Goal: Information Seeking & Learning: Learn about a topic

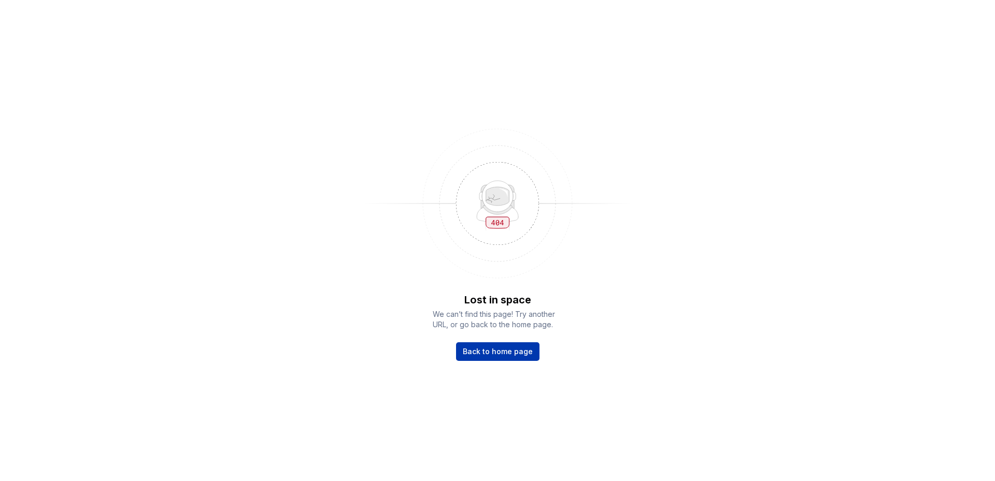
click at [490, 356] on span "Back to home page" at bounding box center [498, 352] width 70 height 10
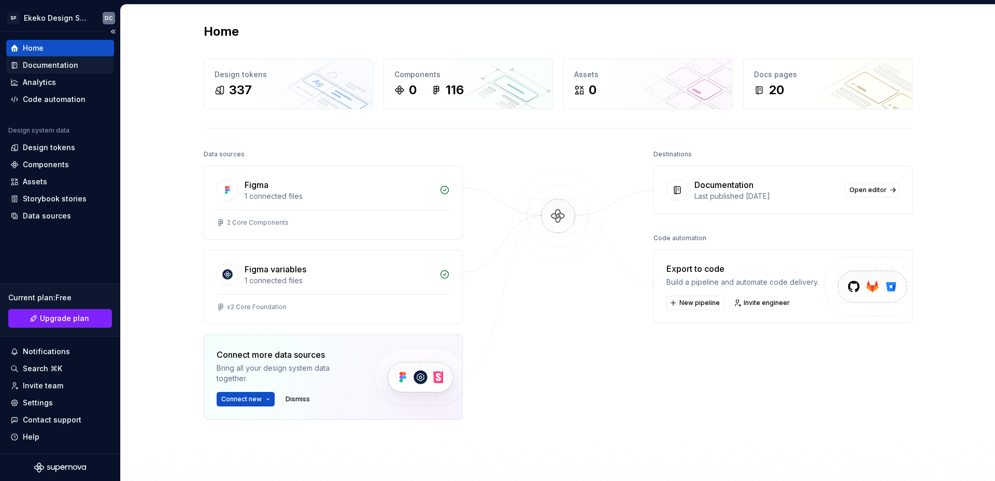
click at [48, 67] on div "Documentation" at bounding box center [50, 65] width 55 height 10
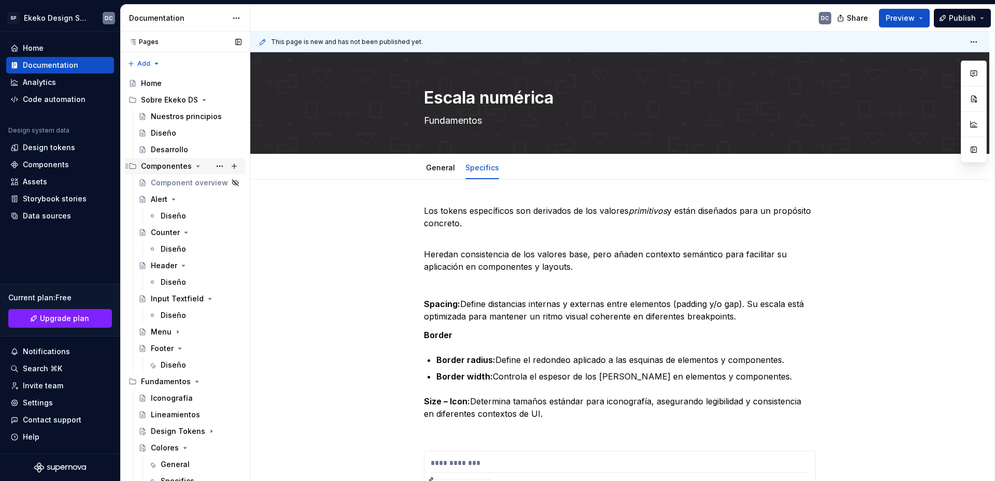
click at [163, 162] on div "Componentes" at bounding box center [166, 166] width 51 height 10
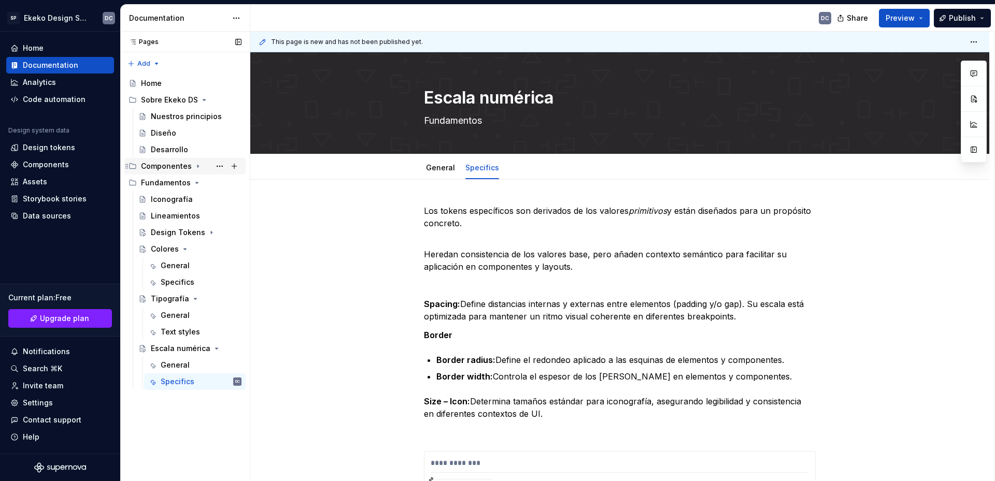
click at [164, 163] on div "Componentes" at bounding box center [166, 166] width 51 height 10
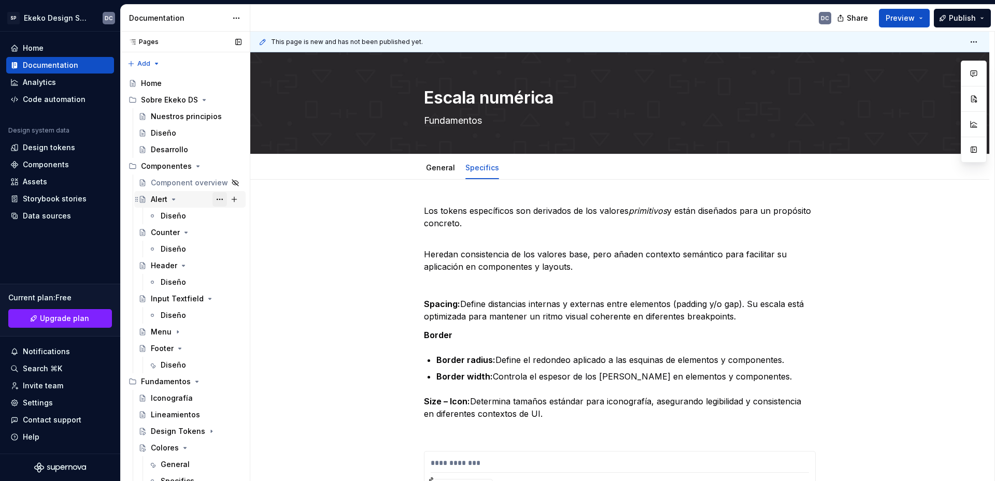
click at [213, 200] on button "Page tree" at bounding box center [219, 199] width 15 height 15
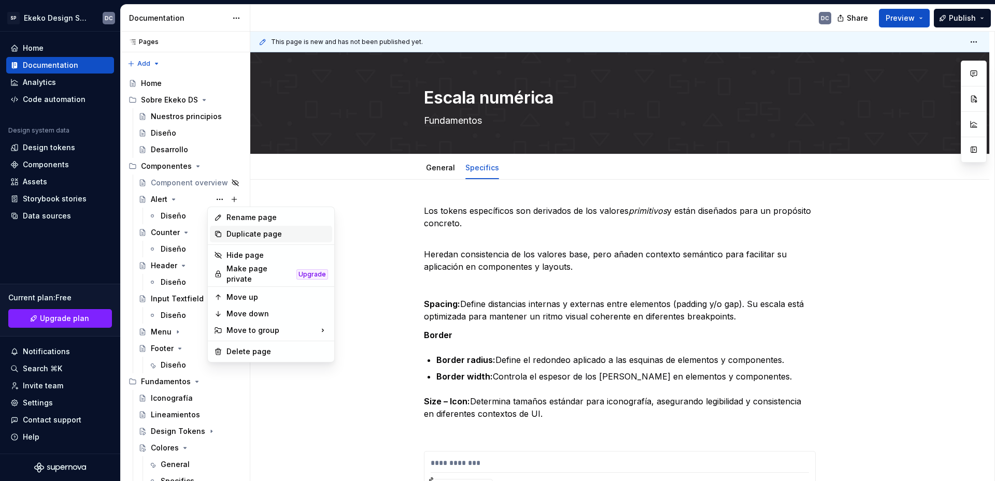
click at [245, 237] on div "Duplicate page" at bounding box center [277, 234] width 102 height 10
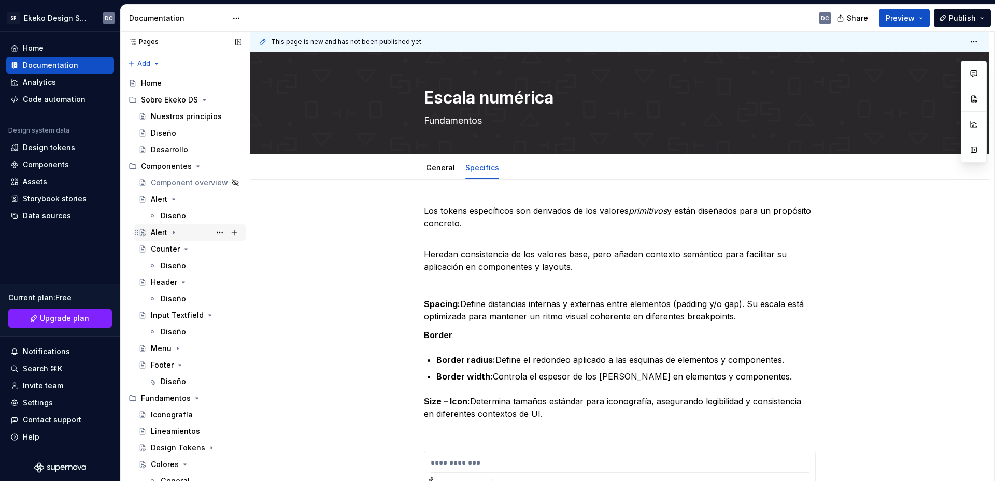
click at [160, 237] on div "Alert" at bounding box center [159, 232] width 17 height 10
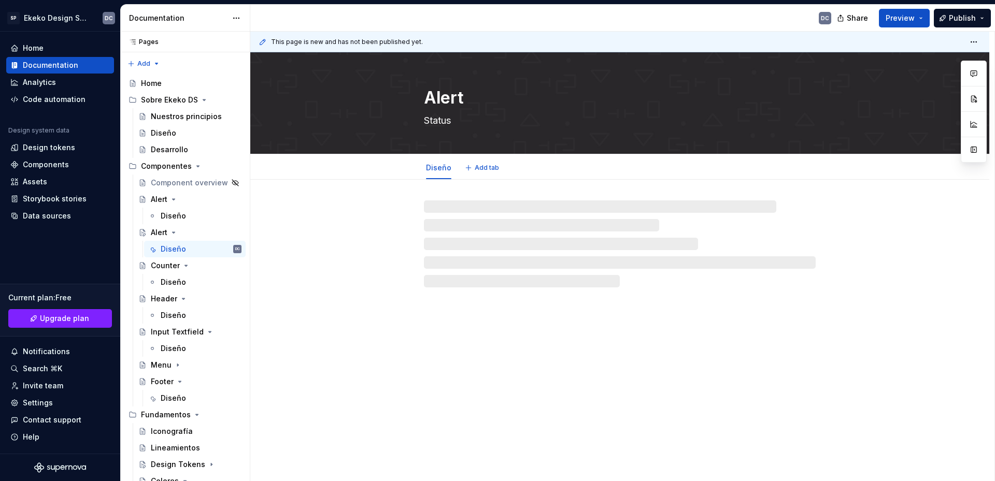
click at [434, 93] on textarea "Alert" at bounding box center [618, 97] width 392 height 25
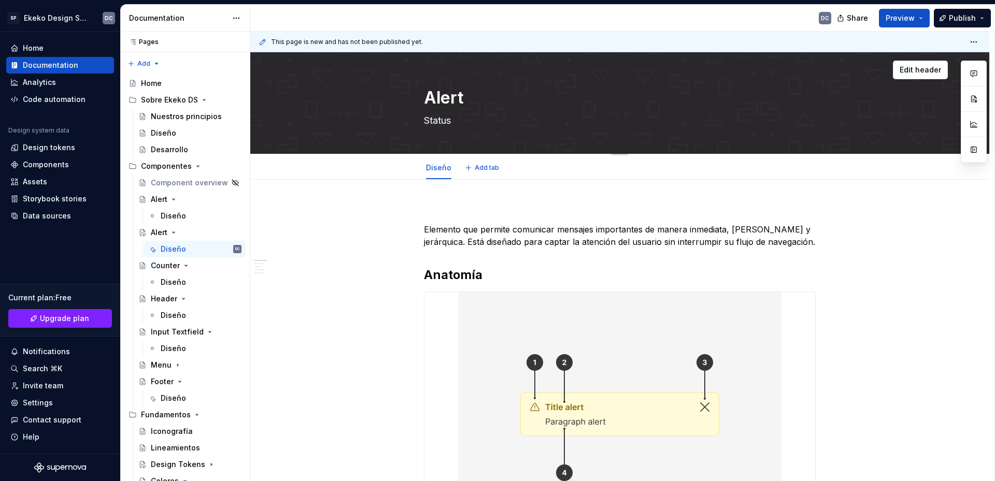
type textarea "*"
type textarea "B"
type textarea "*"
type textarea "Br"
type textarea "*"
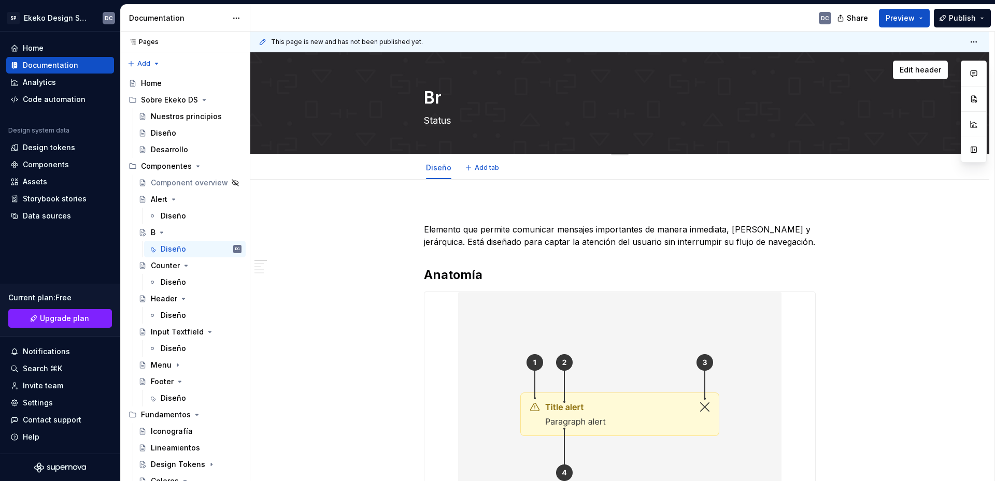
type textarea "Bre"
type textarea "*"
type textarea "Brea"
type textarea "*"
type textarea "Bread"
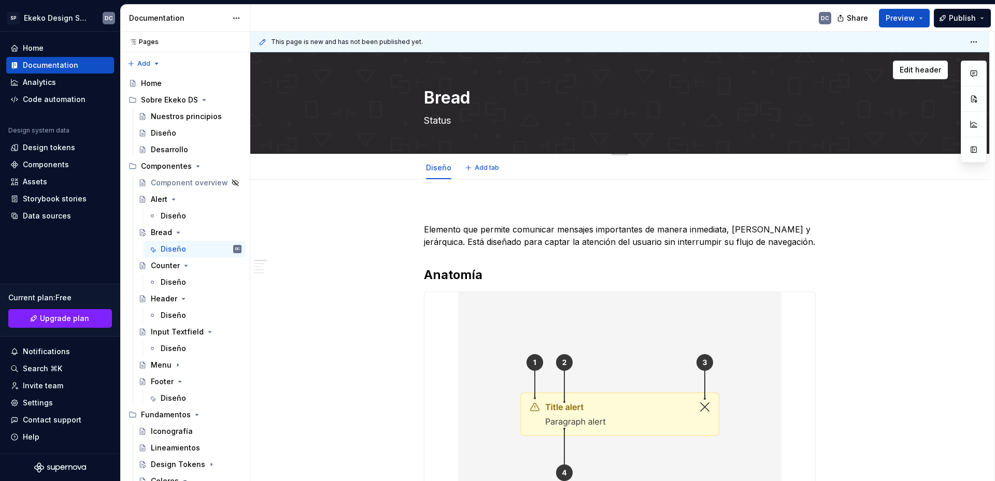
type textarea "*"
type textarea "Breadc"
type textarea "*"
type textarea "Breadcr"
type textarea "*"
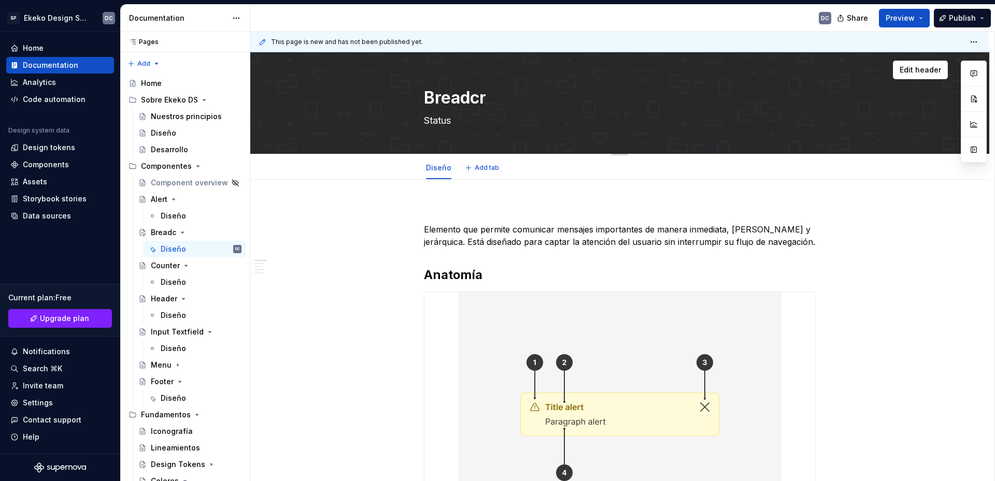
type textarea "Breadcru"
type textarea "*"
type textarea "Breadcrum"
type textarea "*"
type textarea "Breadcrumb"
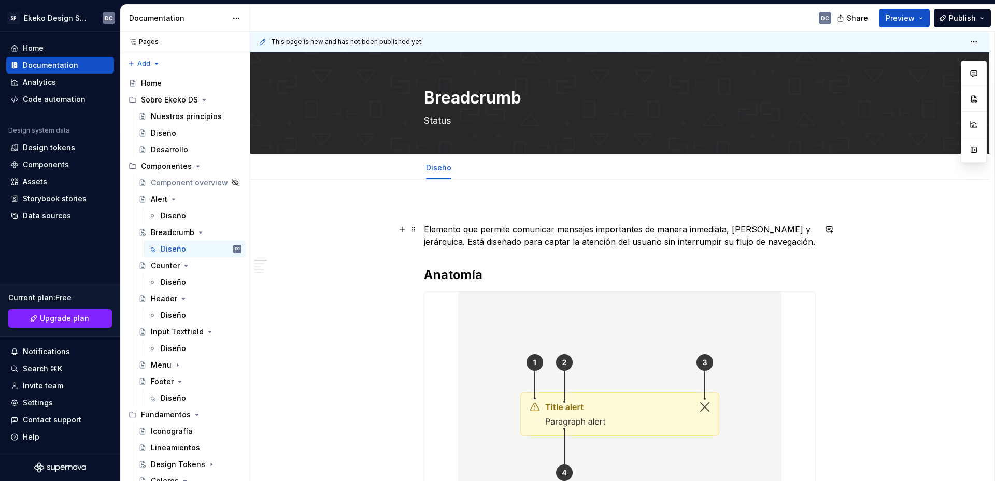
type textarea "*"
type textarea "Breadcrumb"
click at [446, 127] on textarea "Status" at bounding box center [618, 120] width 392 height 17
type textarea "*"
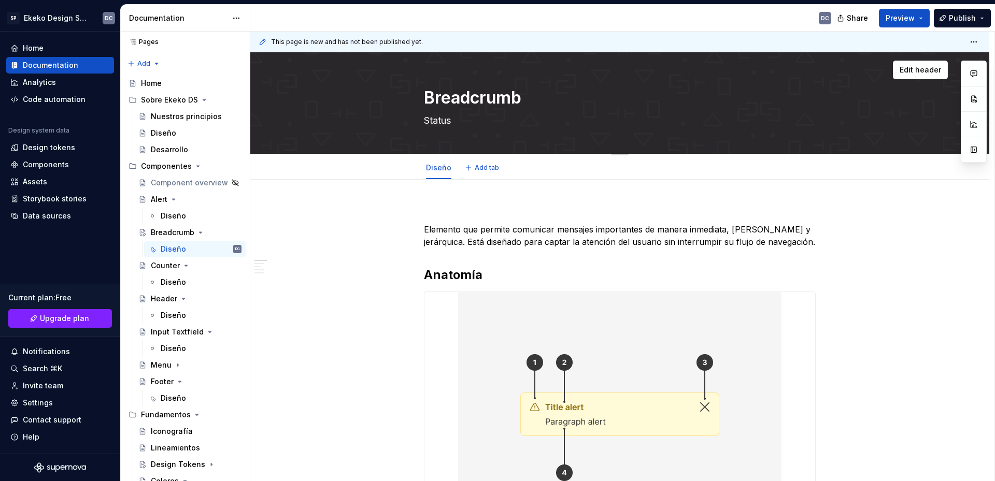
type textarea "N"
type textarea "*"
type textarea "Na"
type textarea "*"
type textarea "Nav"
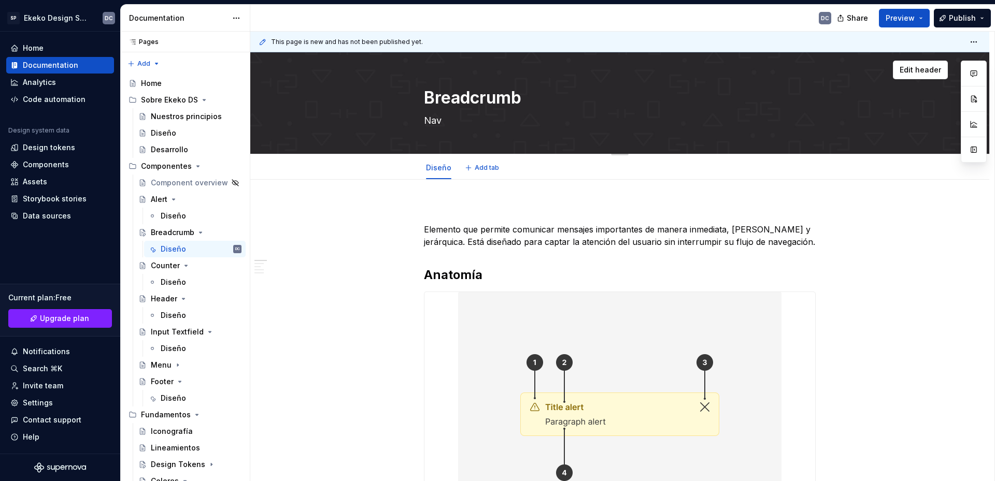
type textarea "*"
type textarea "[PERSON_NAME]"
type textarea "*"
type textarea "Naveg"
type textarea "*"
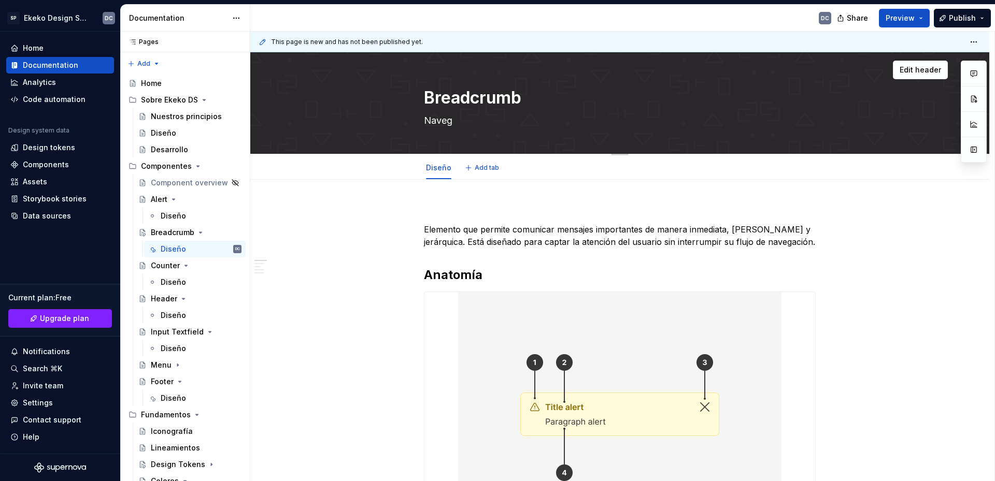
type textarea "Navega"
type textarea "*"
type textarea "Navegac"
type textarea "*"
type textarea "Navegaci"
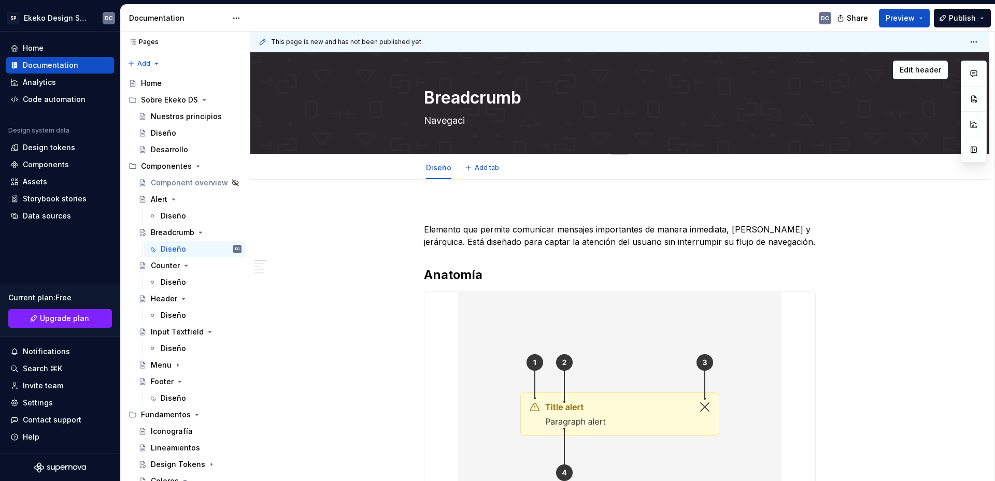
type textarea "*"
type textarea "Navegació"
type textarea "*"
type textarea "Navegación"
type textarea "*"
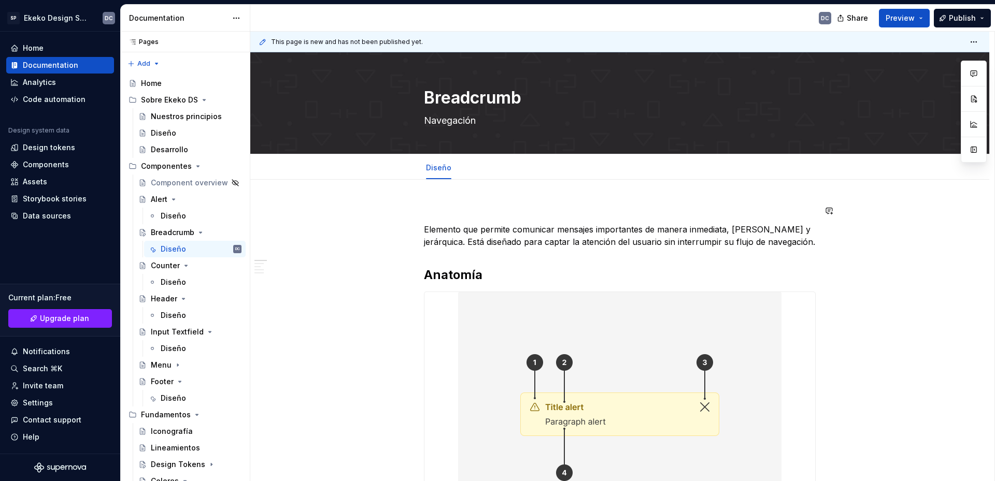
type textarea "Navegación"
click at [496, 214] on p at bounding box center [620, 211] width 392 height 12
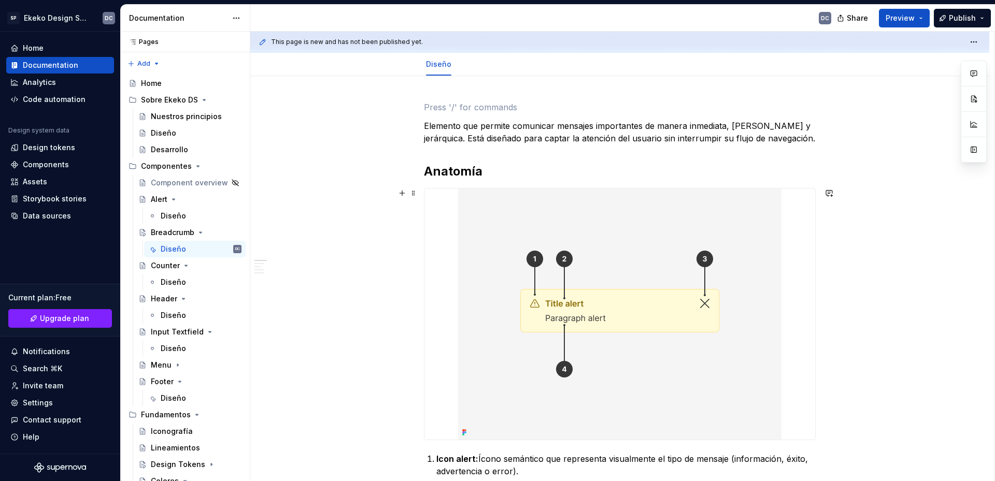
scroll to position [52, 0]
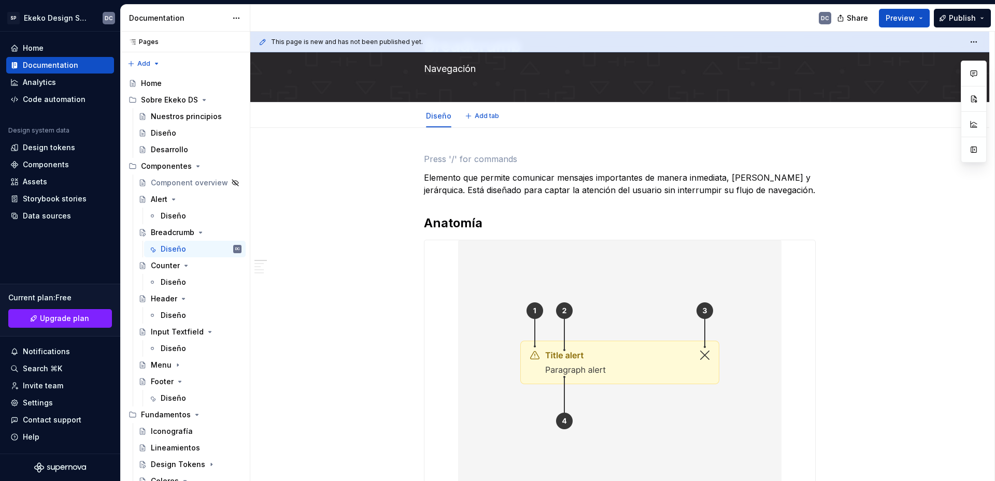
type textarea "*"
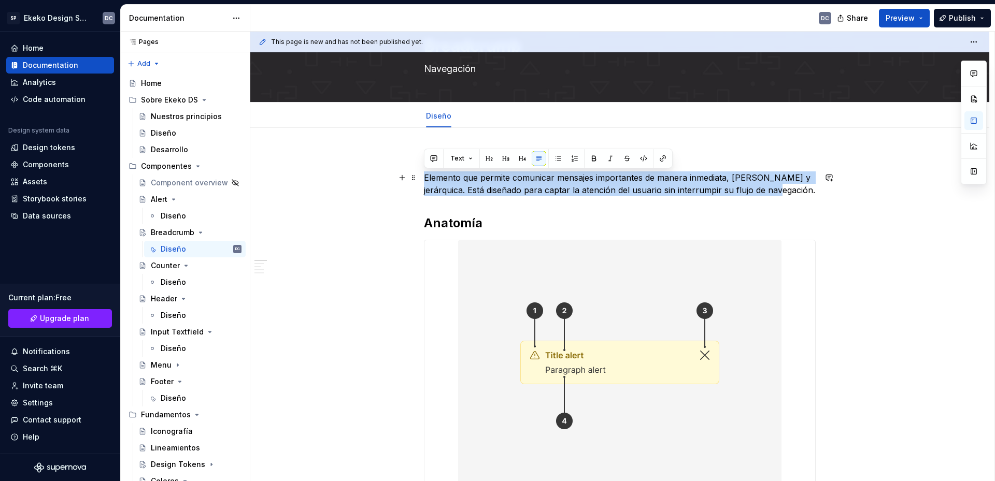
drag, startPoint x: 770, startPoint y: 190, endPoint x: 424, endPoint y: 182, distance: 346.1
click at [424, 182] on p "Elemento que permite comunicar mensajes importantes de manera inmediata, [PERSO…" at bounding box center [620, 183] width 392 height 25
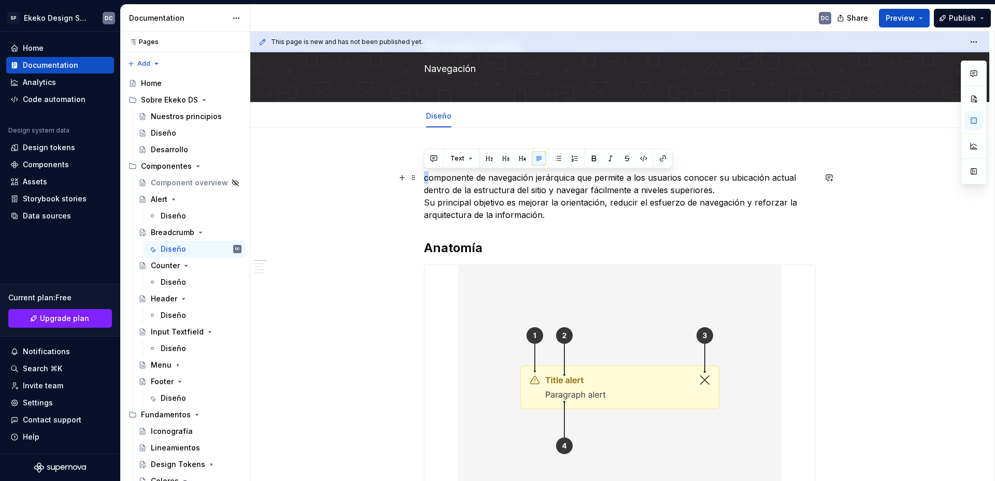
click at [424, 181] on p "componente de navegación jerárquica que permite a los usuarios conocer su ubica…" at bounding box center [620, 196] width 392 height 50
click at [439, 161] on p at bounding box center [620, 159] width 392 height 12
click at [711, 450] on img at bounding box center [619, 390] width 323 height 251
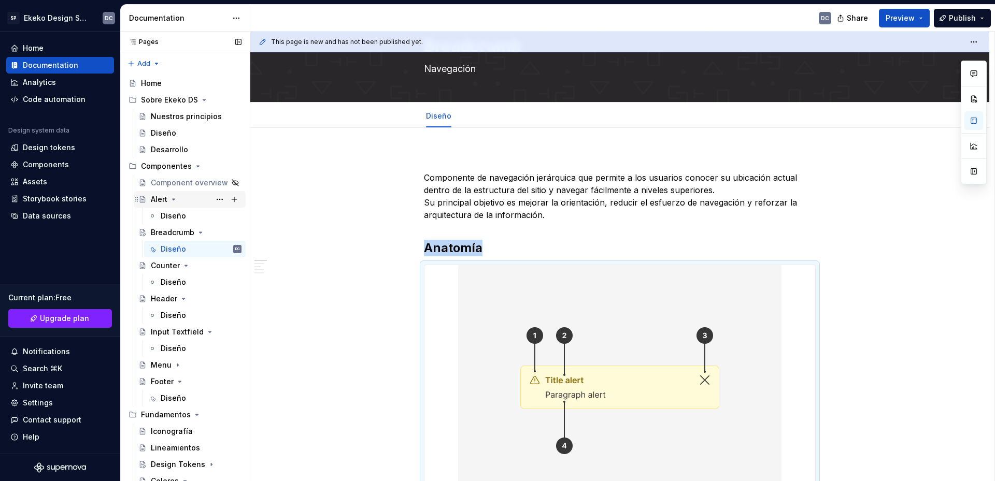
click at [156, 202] on div "Alert" at bounding box center [159, 199] width 17 height 10
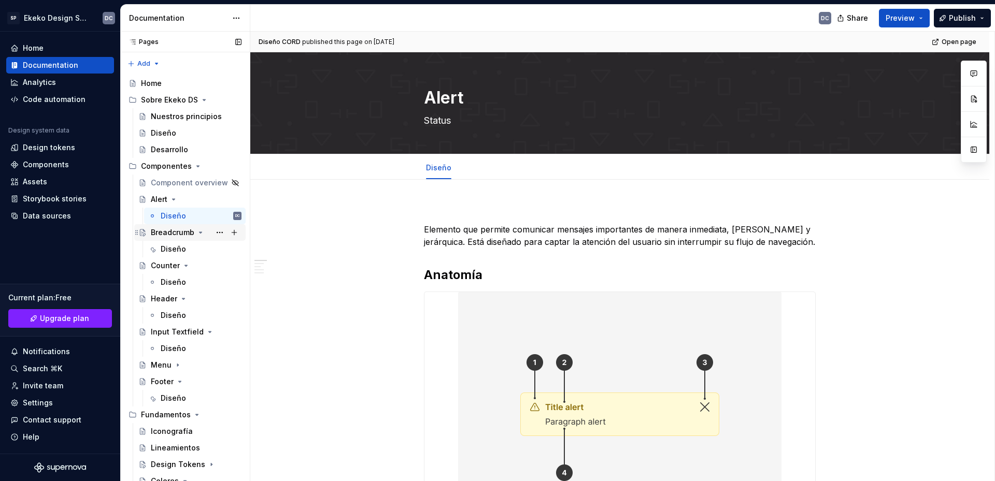
click at [159, 233] on div "Breadcrumb" at bounding box center [173, 232] width 44 height 10
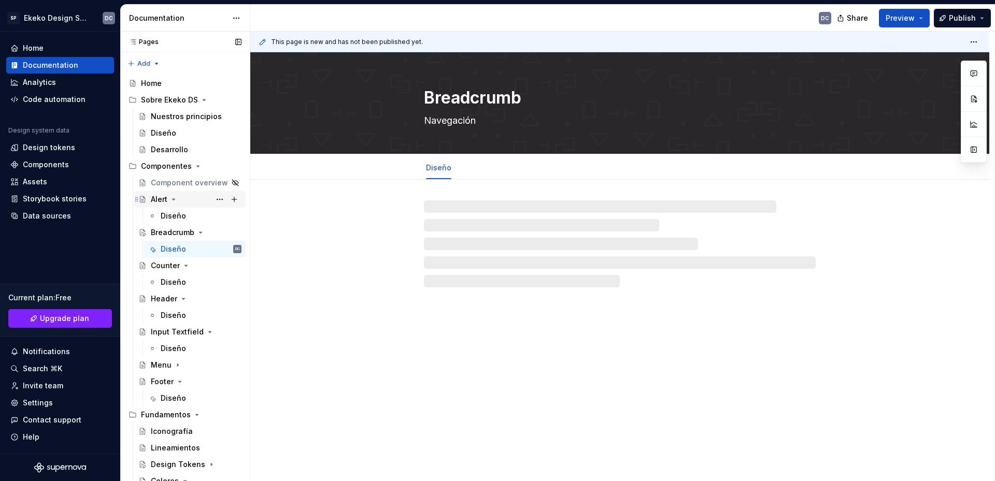
click at [156, 202] on div "Alert" at bounding box center [159, 199] width 17 height 10
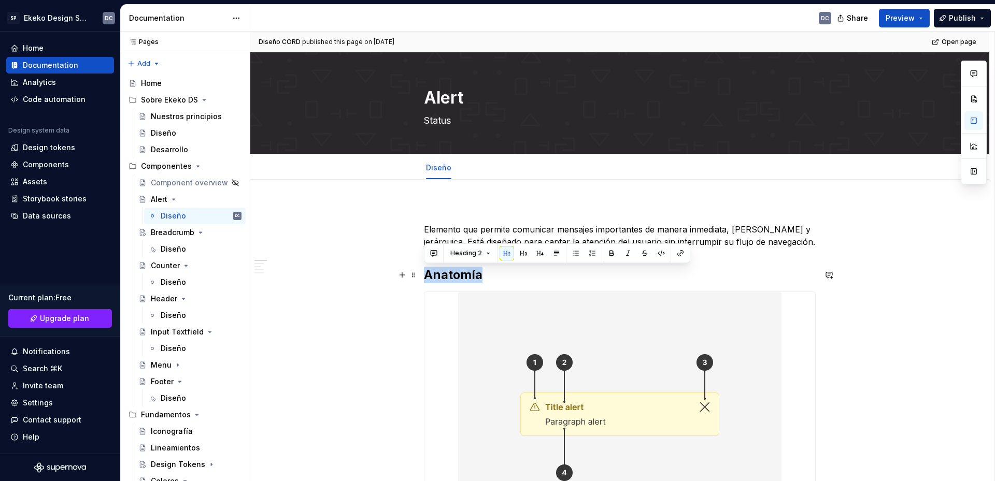
drag, startPoint x: 491, startPoint y: 274, endPoint x: 426, endPoint y: 275, distance: 64.8
click at [426, 275] on h2 "Anatomía" at bounding box center [620, 275] width 392 height 17
copy h2 "Anatomía"
click at [165, 234] on div "Breadcrumb" at bounding box center [173, 232] width 44 height 10
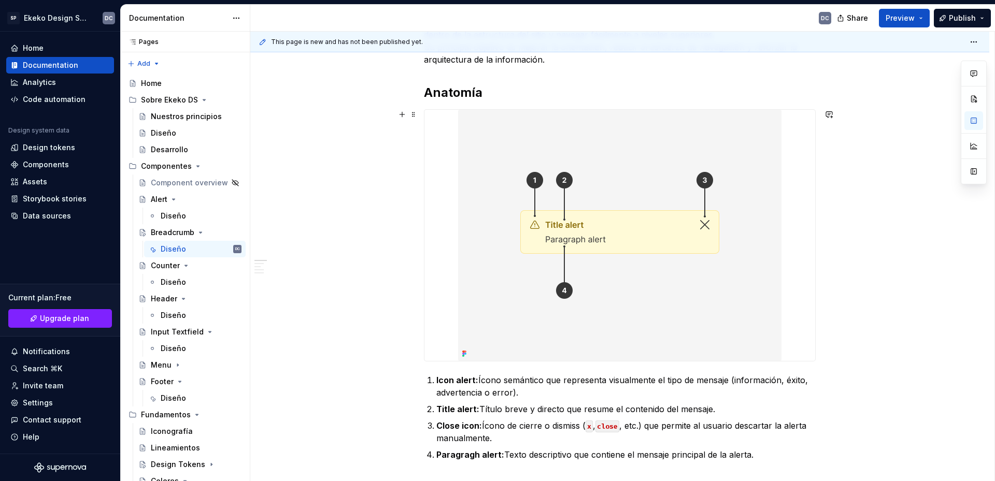
scroll to position [155, 0]
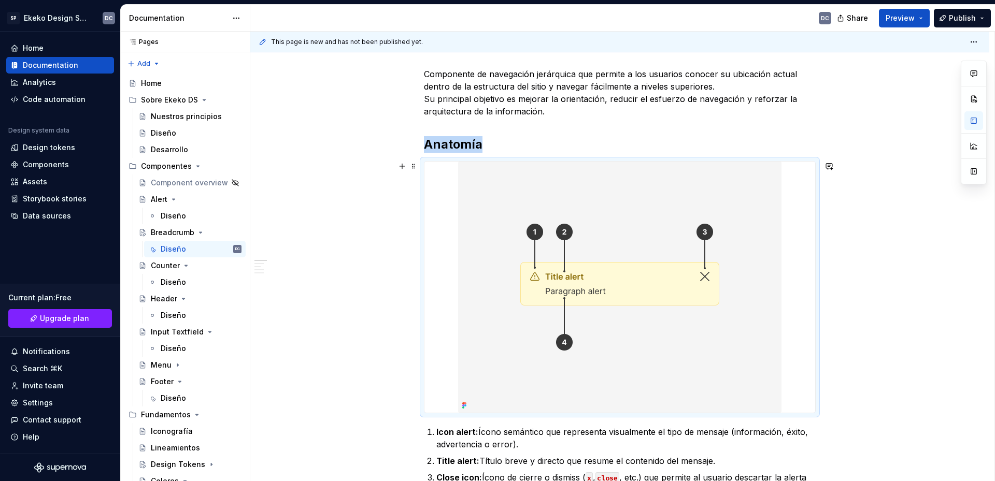
click at [587, 309] on img at bounding box center [619, 287] width 323 height 251
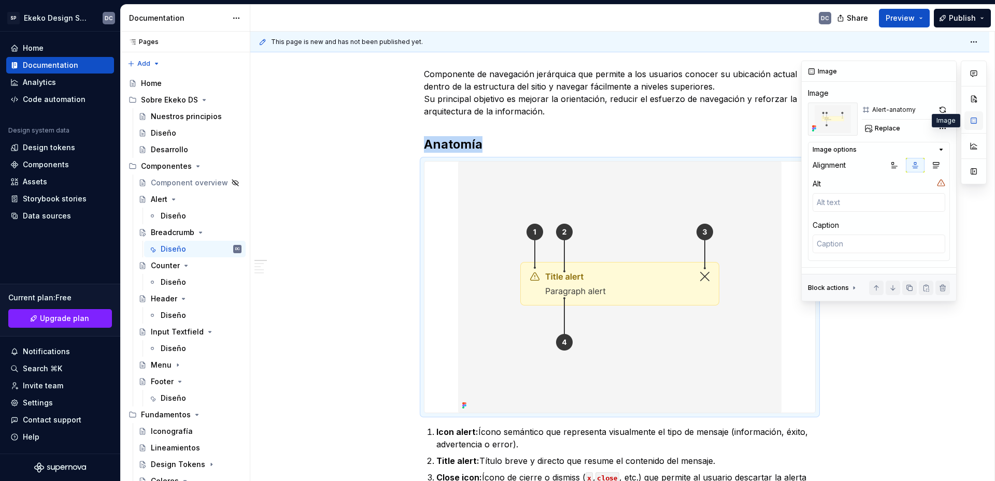
click at [967, 123] on button "button" at bounding box center [973, 120] width 19 height 19
click at [886, 128] on span "Replace" at bounding box center [886, 128] width 25 height 8
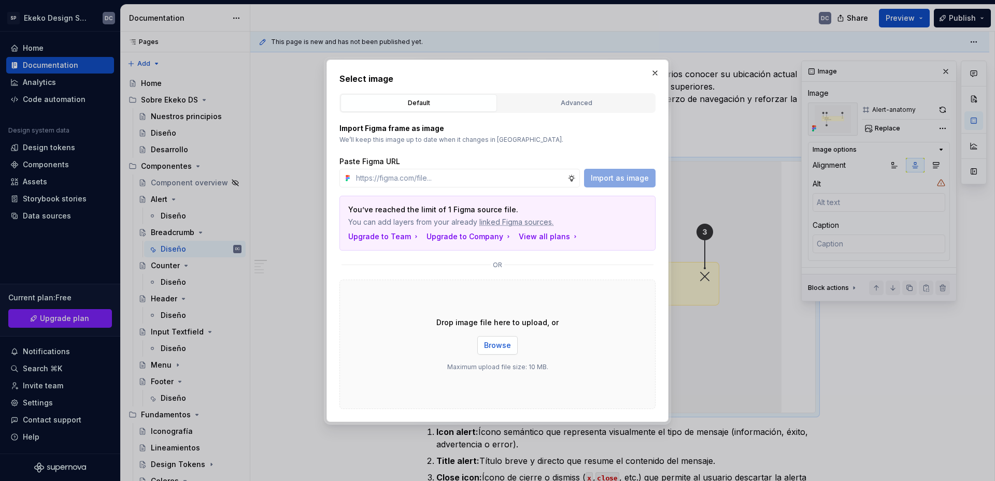
click at [508, 342] on span "Browse" at bounding box center [497, 345] width 27 height 10
click at [653, 68] on button "button" at bounding box center [655, 73] width 15 height 15
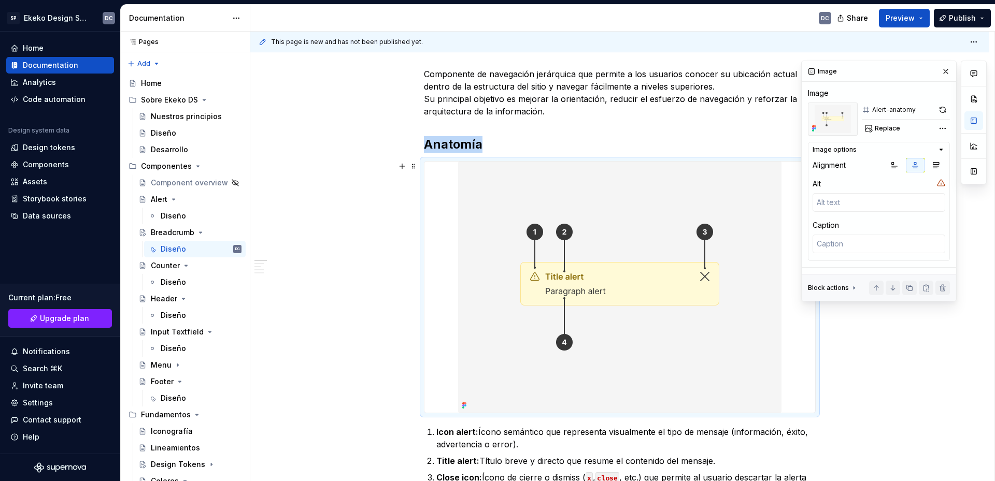
click at [611, 293] on img at bounding box center [619, 287] width 323 height 251
click at [874, 126] on span "Replace" at bounding box center [886, 128] width 25 height 8
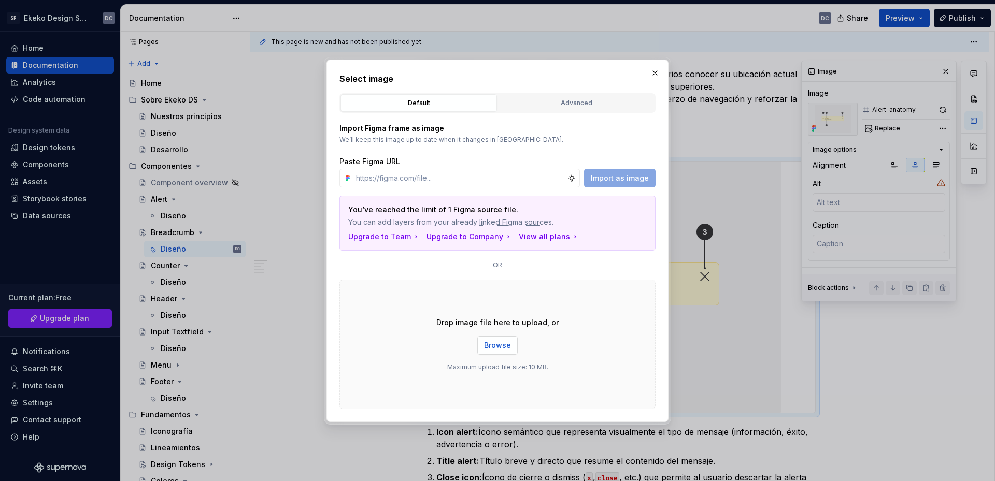
click at [503, 350] on span "Browse" at bounding box center [497, 345] width 27 height 10
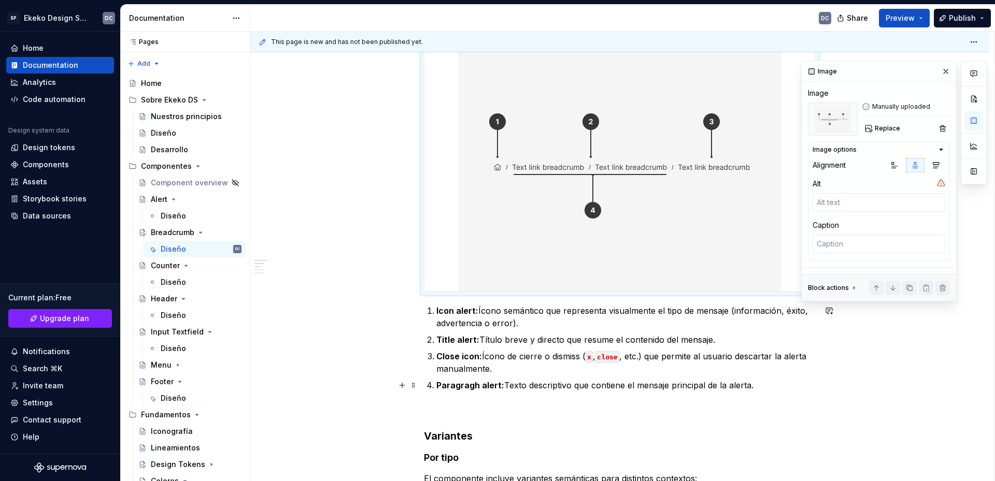
scroll to position [259, 0]
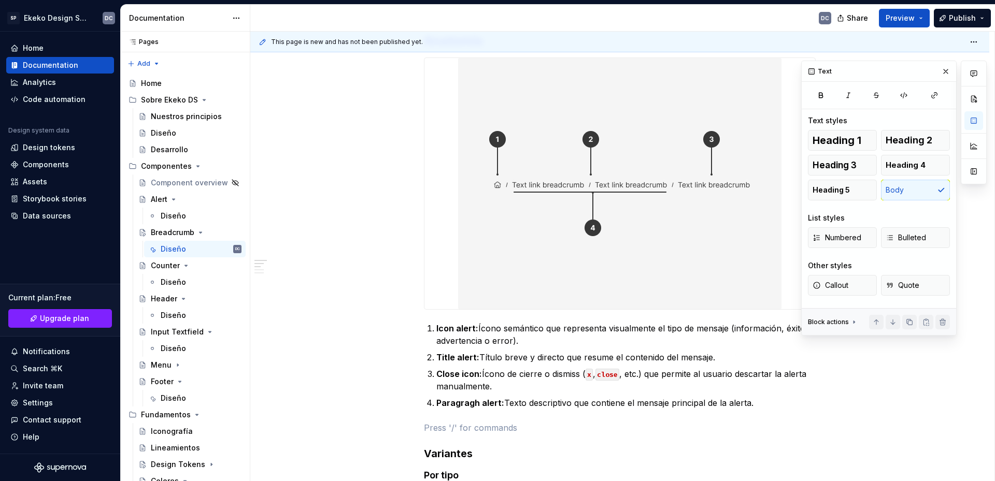
type textarea "*"
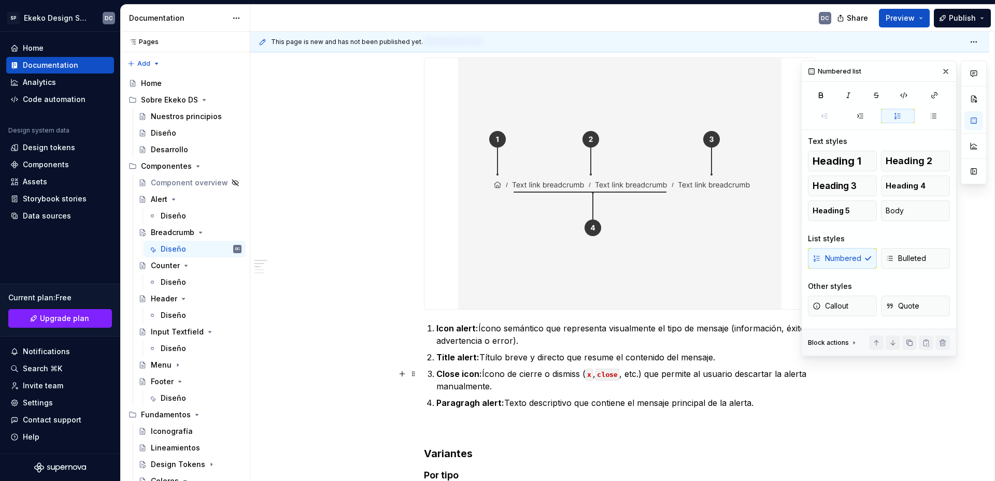
click at [541, 380] on p "Close icon: Ícono de cierre o dismiss ( x , close , etc.) que permite al usuari…" at bounding box center [625, 380] width 379 height 25
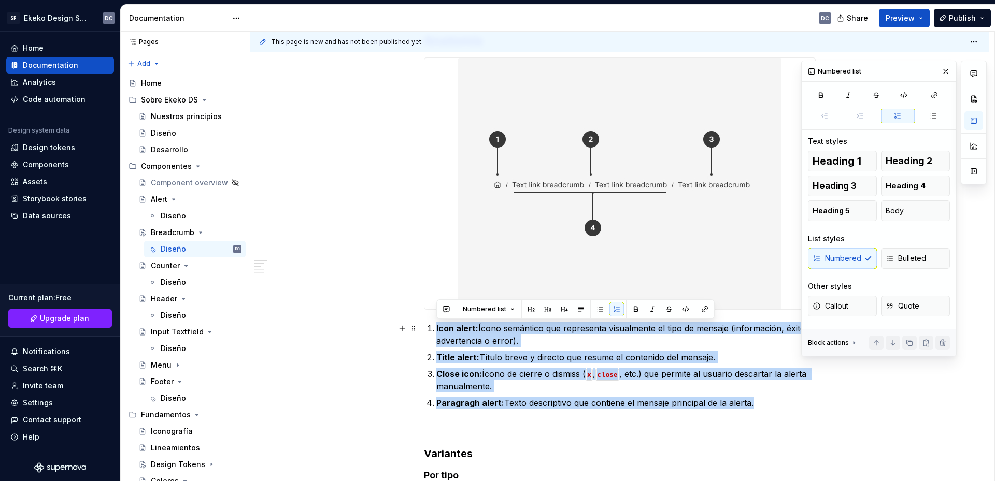
drag, startPoint x: 767, startPoint y: 408, endPoint x: 431, endPoint y: 330, distance: 344.7
click at [436, 330] on ol "Icon alert: Ícono semántico que representa visualmente el tipo de mensaje (info…" at bounding box center [625, 365] width 379 height 87
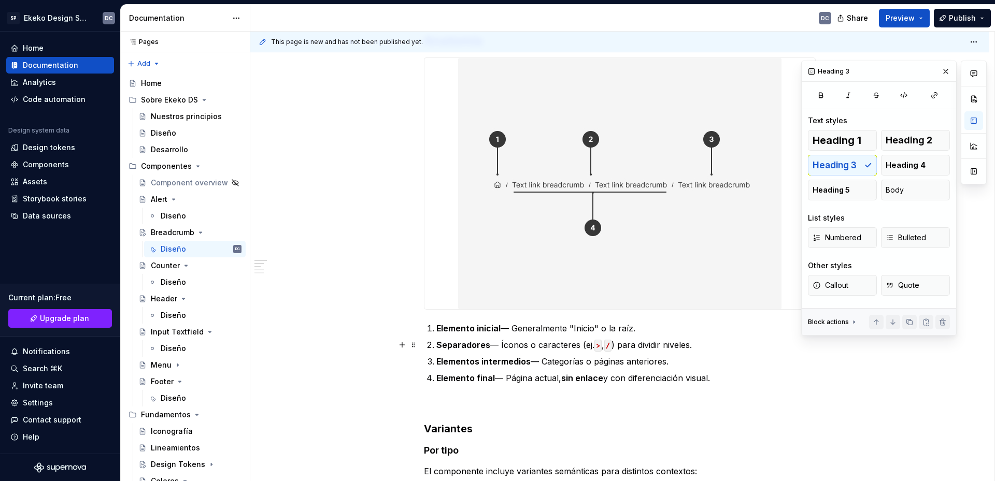
click at [482, 337] on ol "Elemento inicial — Generalmente "Inicio" o la raíz. Separadores — Íconos o cara…" at bounding box center [625, 353] width 379 height 62
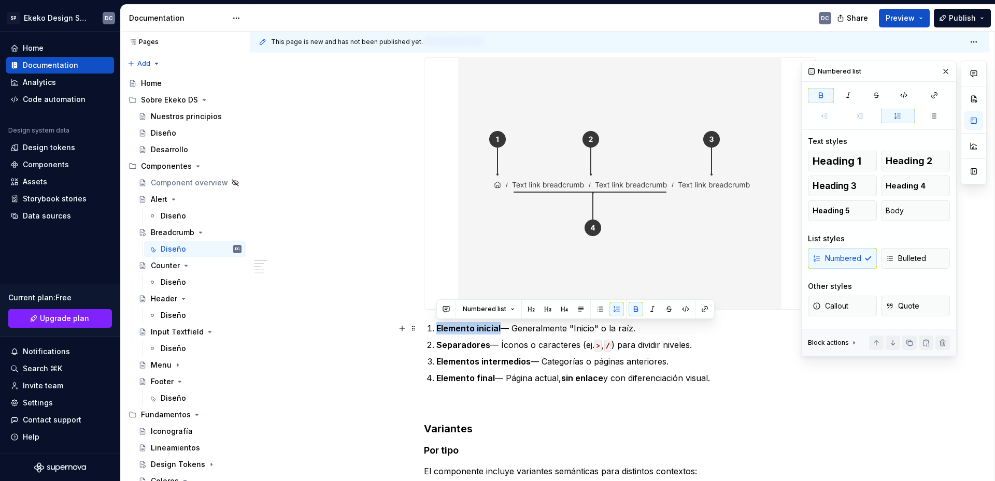
drag, startPoint x: 500, startPoint y: 329, endPoint x: 437, endPoint y: 329, distance: 62.7
click at [437, 329] on p "Elemento inicial — Generalmente "Inicio" o la raíz." at bounding box center [625, 328] width 379 height 12
drag, startPoint x: 584, startPoint y: 327, endPoint x: 457, endPoint y: 329, distance: 126.9
click at [457, 329] on p "Icon — Generalmente "Inicio" o la raíz." at bounding box center [625, 328] width 379 height 12
click at [491, 346] on p "Separadores — Íconos o caracteres (ej. > , / ) para dividir niveles." at bounding box center [625, 345] width 379 height 12
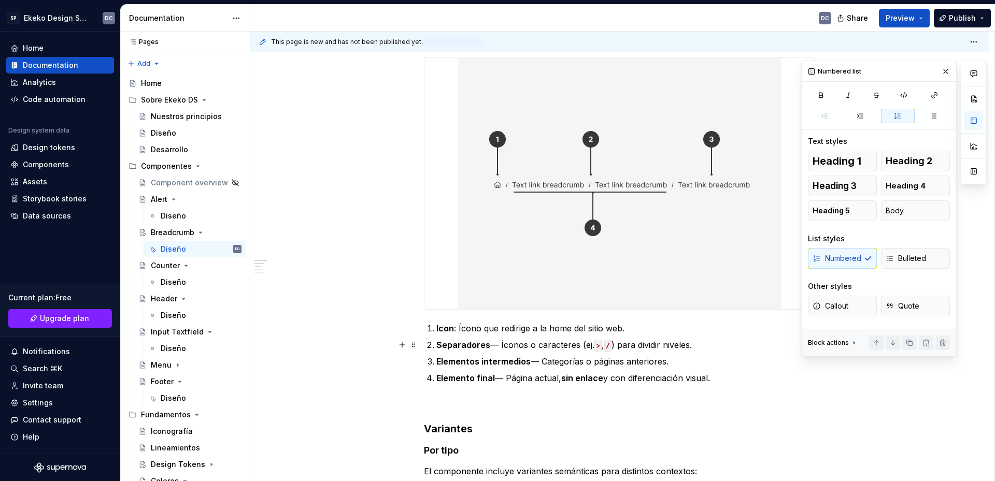
click at [501, 344] on p "Separadores — Íconos o caracteres (ej. > , / ) para dividir niveles." at bounding box center [625, 345] width 379 height 12
click at [697, 344] on p "Separadores — Íconos o caracteres (ej. > , / ) para dividir niveles." at bounding box center [625, 345] width 379 height 12
drag, startPoint x: 680, startPoint y: 363, endPoint x: 544, endPoint y: 366, distance: 136.3
click at [544, 366] on p "Elementos intermedios — Categorías o páginas anteriores." at bounding box center [625, 361] width 379 height 12
type textarea "*"
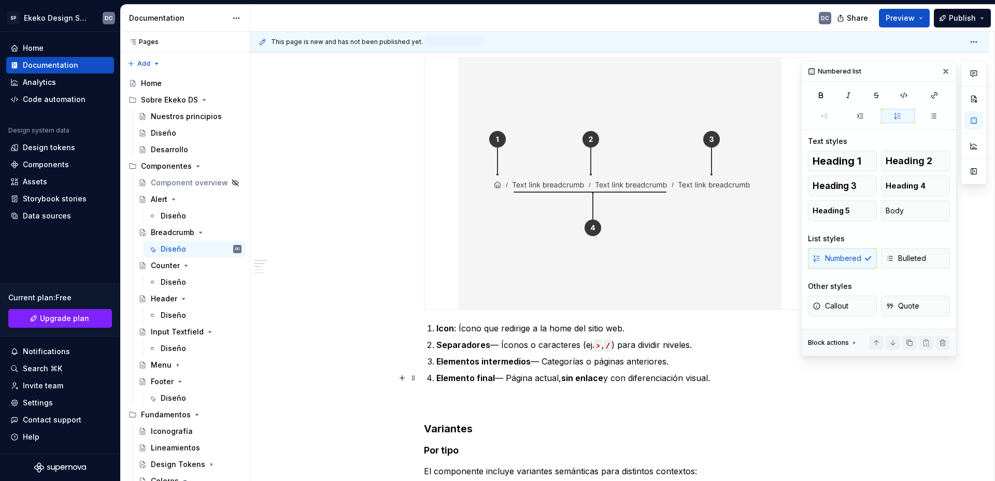
click at [530, 382] on p "Elemento final — Página actual, sin enlace y con diferenciación visual." at bounding box center [625, 378] width 379 height 12
drag, startPoint x: 507, startPoint y: 380, endPoint x: 717, endPoint y: 375, distance: 210.4
click at [717, 375] on p "Elemento final — Página actual, sin enlace y con diferenciación visual." at bounding box center [625, 378] width 379 height 12
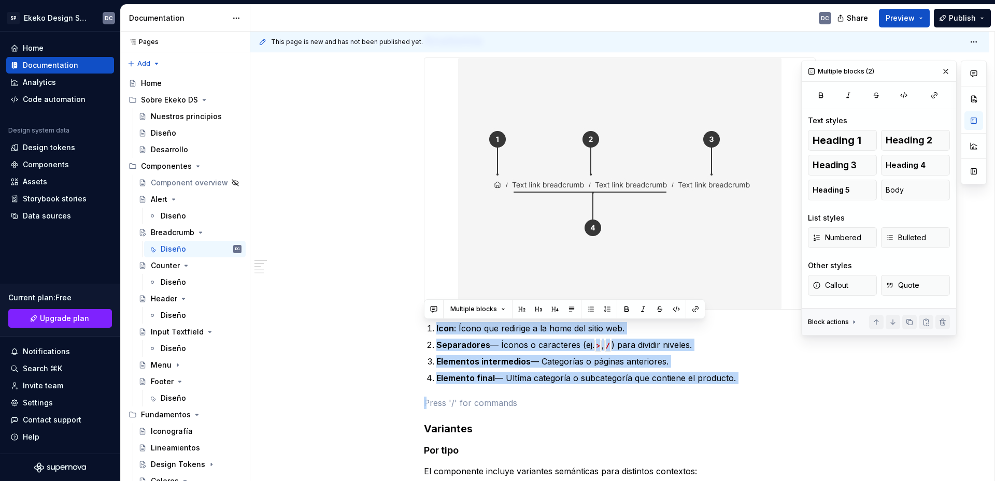
drag, startPoint x: 743, startPoint y: 383, endPoint x: 431, endPoint y: 321, distance: 318.1
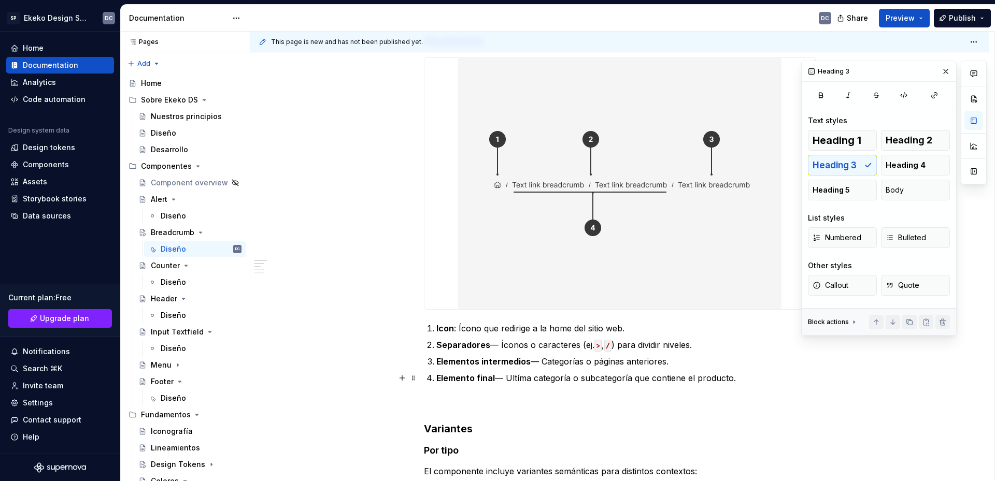
click at [523, 377] on p "Elemento final — Ultíma categoría o subcategoría que contiene el producto." at bounding box center [625, 378] width 379 height 12
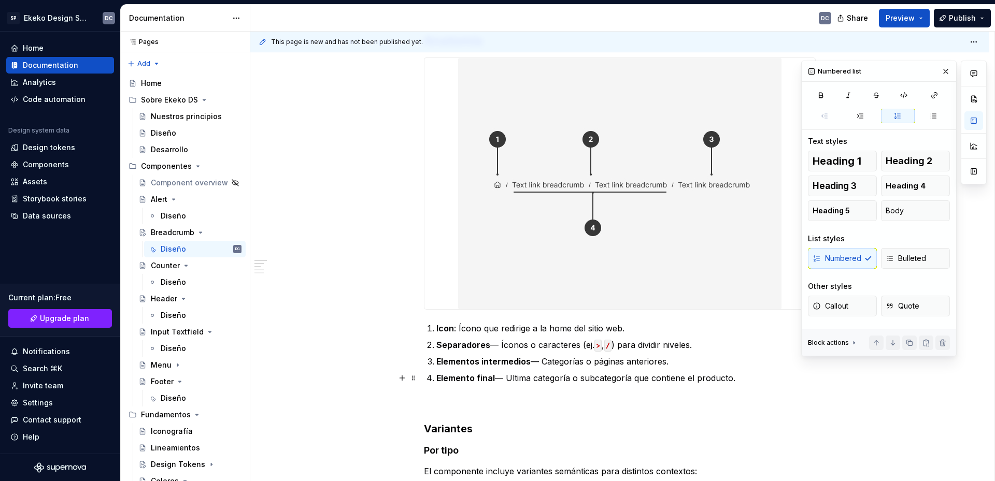
click at [947, 375] on div "This page is new and has not been published yet. Breadcrumb Navegación Edit hea…" at bounding box center [622, 257] width 744 height 450
